Goal: Information Seeking & Learning: Learn about a topic

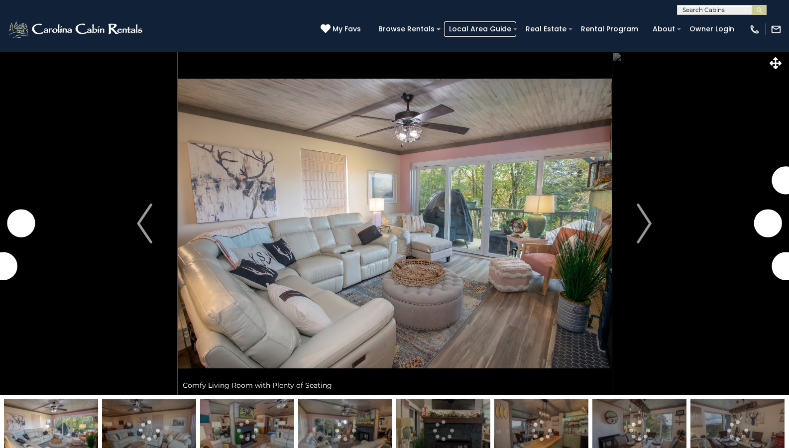
click at [489, 29] on link "Local Area Guide" at bounding box center [480, 28] width 72 height 15
